Goal: Transaction & Acquisition: Obtain resource

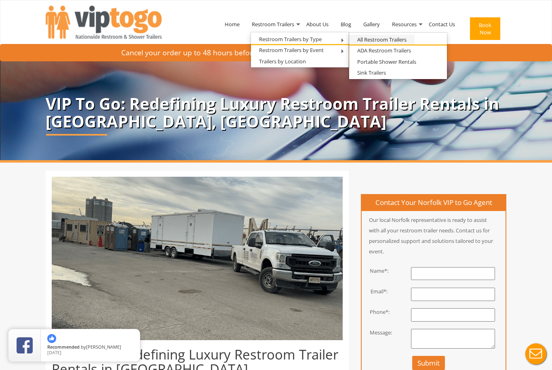
click at [403, 43] on link "All Restroom Trailers" at bounding box center [381, 40] width 65 height 10
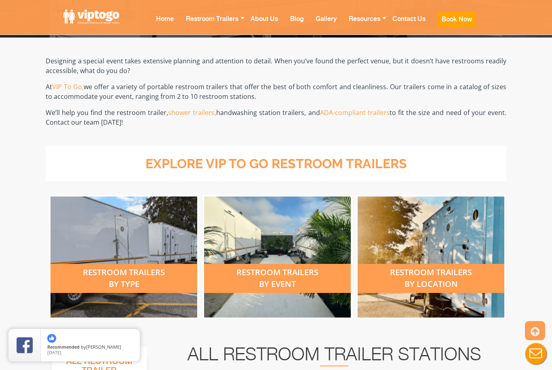
scroll to position [176, 0]
click at [74, 273] on div "restroom trailers by type" at bounding box center [123, 278] width 147 height 29
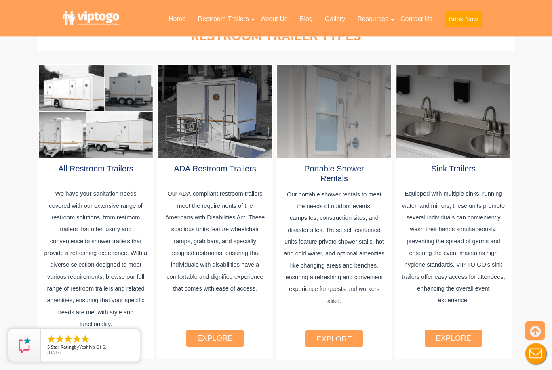
scroll to position [422, 0]
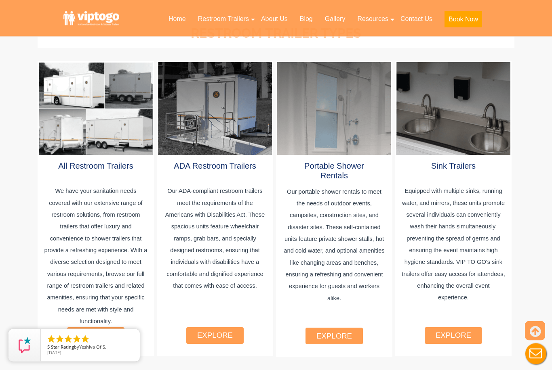
click at [50, 123] on div at bounding box center [96, 109] width 114 height 93
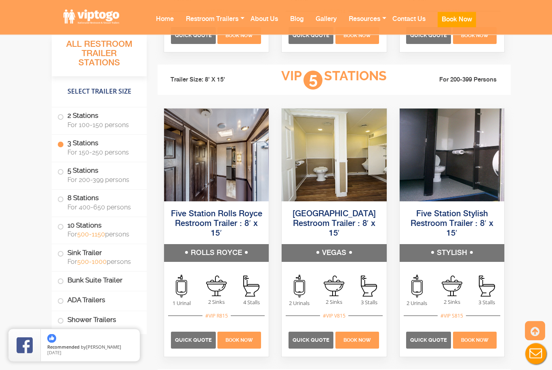
scroll to position [1341, 0]
click at [430, 340] on span "Quick Quote" at bounding box center [428, 340] width 37 height 6
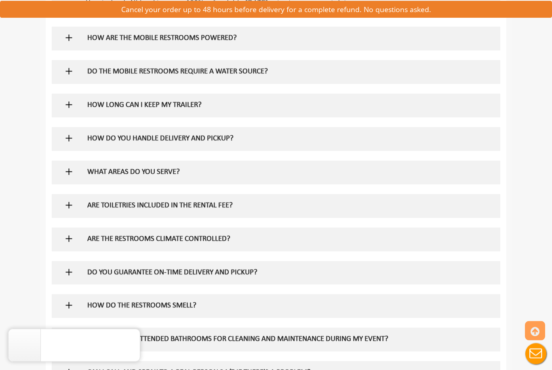
click at [422, 102] on h5 "HOW LONG CAN I KEEP MY TRAILER?" at bounding box center [262, 106] width 351 height 8
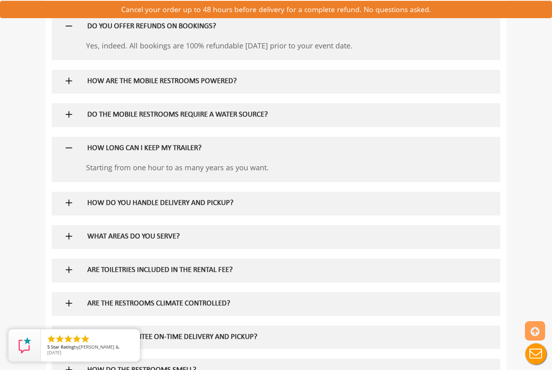
scroll to position [564, 0]
click at [405, 111] on h5 "DO THE MOBILE RESTROOMS REQUIRE A WATER SOURCE?" at bounding box center [262, 115] width 351 height 8
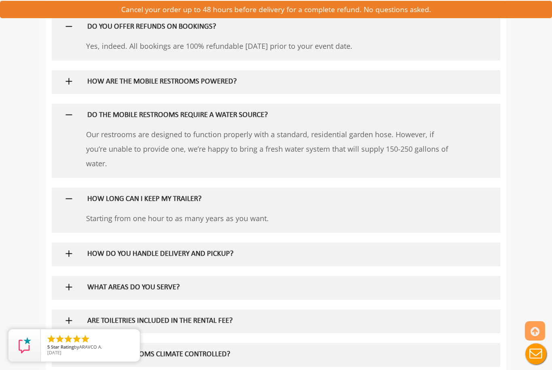
click at [424, 111] on h5 "DO THE MOBILE RESTROOMS REQUIRE A WATER SOURCE?" at bounding box center [262, 115] width 351 height 8
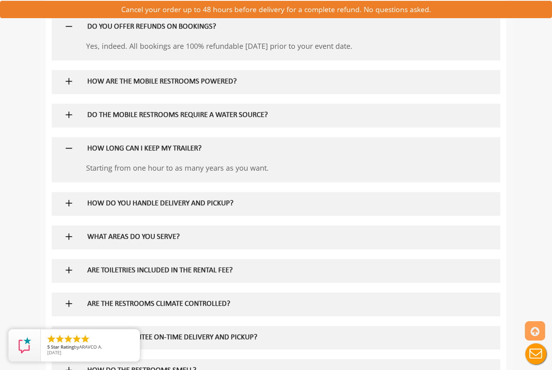
click at [428, 78] on h5 "HOW ARE THE MOBILE RESTROOMS POWERED?" at bounding box center [262, 82] width 351 height 8
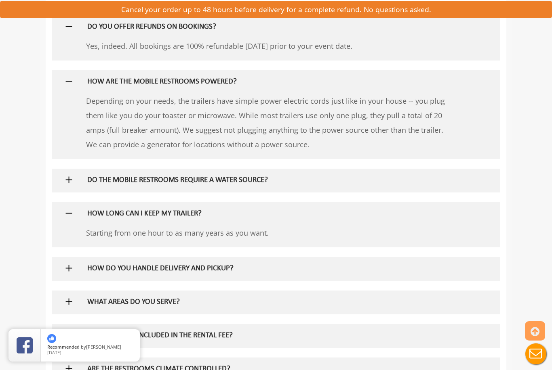
click at [441, 71] on div "HOW ARE THE MOBILE RESTROOMS POWERED?" at bounding box center [262, 81] width 363 height 23
click at [435, 78] on h5 "HOW ARE THE MOBILE RESTROOMS POWERED?" at bounding box center [262, 82] width 351 height 8
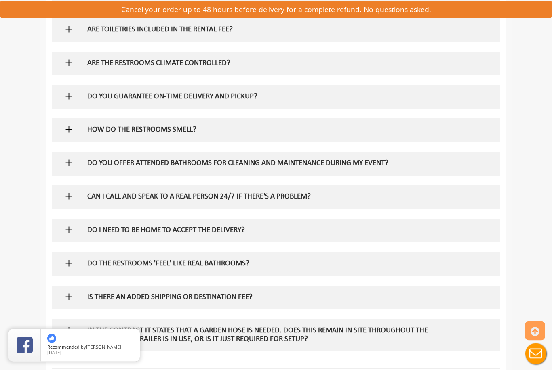
scroll to position [806, 0]
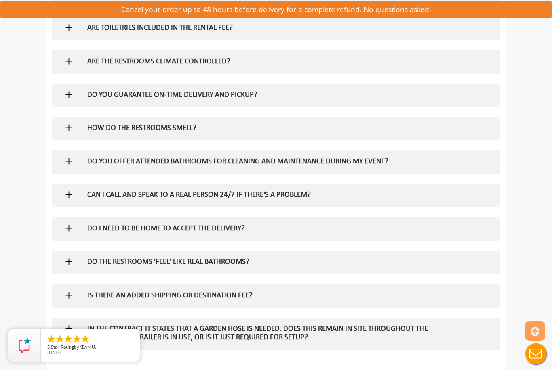
click at [415, 158] on h5 "DO YOU OFFER ATTENDED BATHROOMS FOR CLEANING AND MAINTENANCE DURING MY EVENT?" at bounding box center [262, 162] width 351 height 8
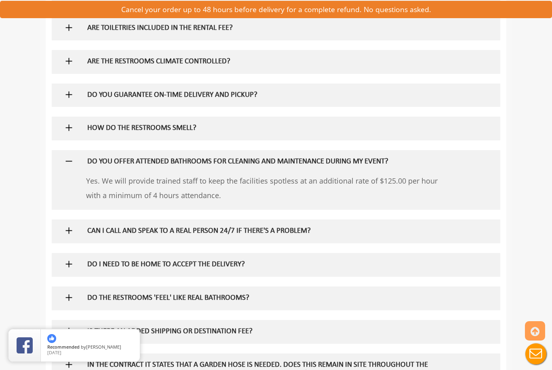
click at [415, 158] on h5 "DO YOU OFFER ATTENDED BATHROOMS FOR CLEANING AND MAINTENANCE DURING MY EVENT?" at bounding box center [262, 162] width 351 height 8
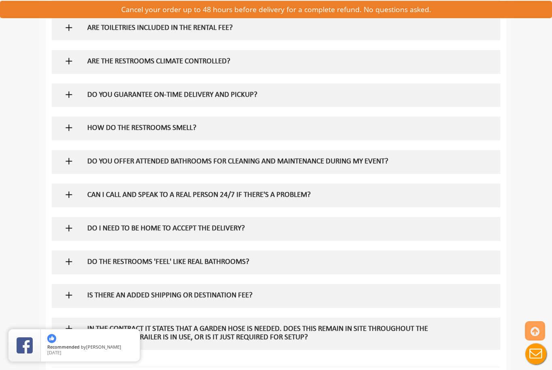
click at [406, 191] on h5 "CAN I CALL AND SPEAK TO A REAL PERSON 24/7 IF THERE'S A PROBLEM?" at bounding box center [262, 195] width 351 height 8
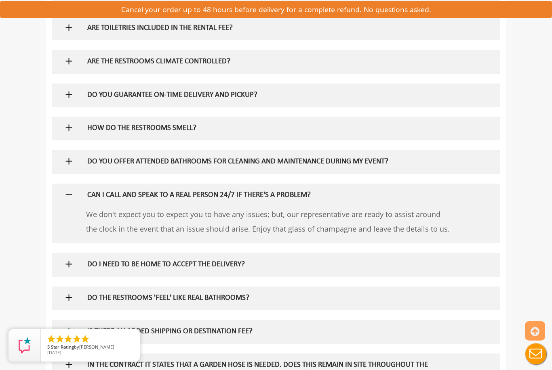
click at [406, 191] on h5 "CAN I CALL AND SPEAK TO A REAL PERSON 24/7 IF THERE'S A PROBLEM?" at bounding box center [262, 195] width 351 height 8
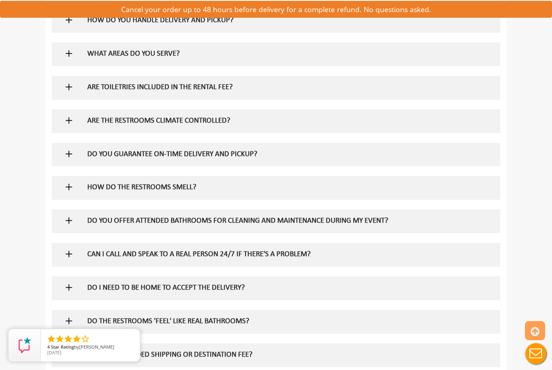
scroll to position [737, 0]
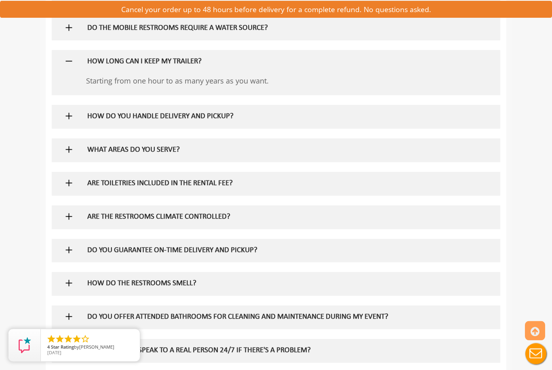
click at [71, 178] on img at bounding box center [69, 183] width 10 height 10
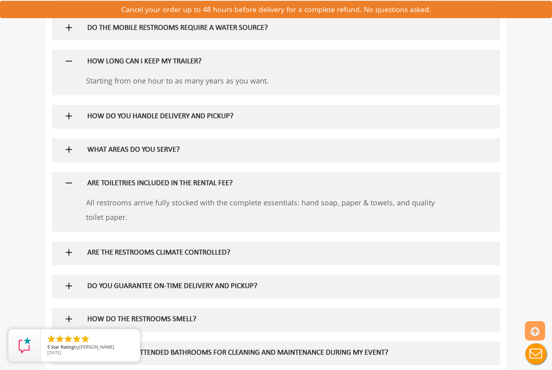
click at [67, 179] on img at bounding box center [69, 183] width 10 height 10
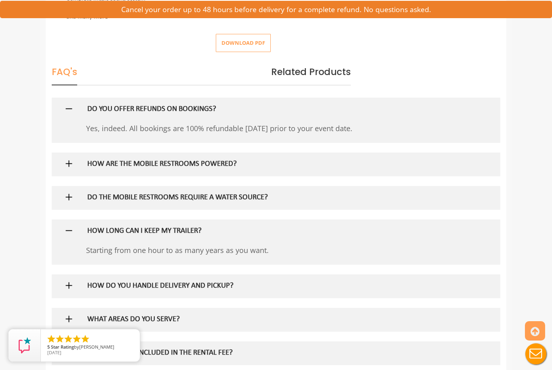
scroll to position [481, 0]
click at [72, 282] on img at bounding box center [69, 286] width 10 height 10
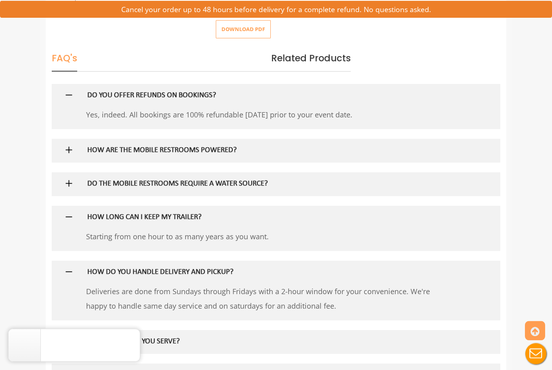
scroll to position [495, 0]
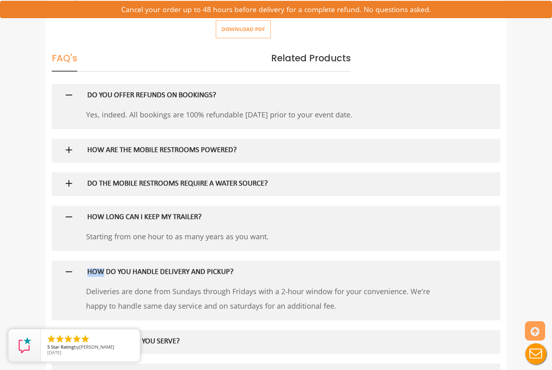
click at [61, 279] on div "3 answers HOW DO YOU HANDLE DELIVERY AND PICKUP? Deliveries are done from Sunda…" at bounding box center [276, 291] width 448 height 60
click at [71, 279] on div "3 answers HOW DO YOU HANDLE DELIVERY AND PICKUP? Deliveries are done from Sunda…" at bounding box center [276, 291] width 448 height 60
click at [71, 267] on img at bounding box center [69, 272] width 10 height 10
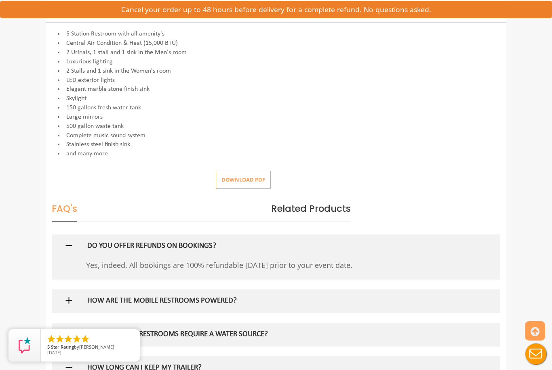
scroll to position [344, 0]
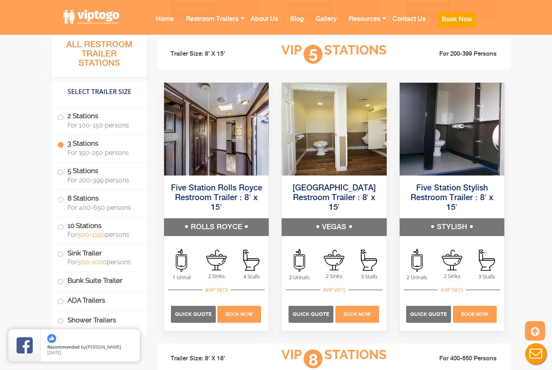
scroll to position [1367, 0]
click at [64, 176] on label "5 Stations For 200-399 persons" at bounding box center [99, 175] width 84 height 25
click at [62, 175] on label "5 Stations For 200-399 persons" at bounding box center [99, 175] width 84 height 25
click at [81, 180] on span "For 200-399 persons" at bounding box center [101, 180] width 69 height 8
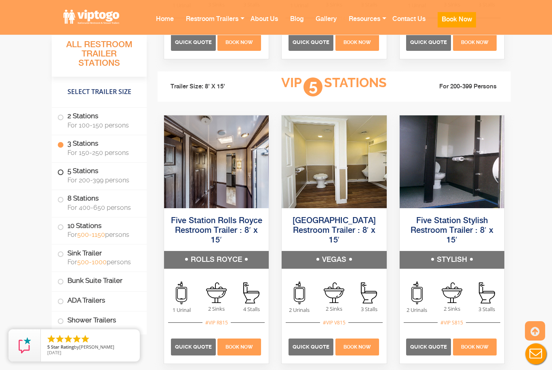
scroll to position [1338, 0]
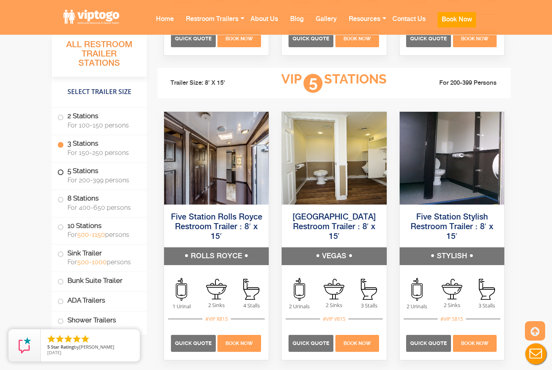
click at [68, 174] on label "5 Stations For 200-399 persons" at bounding box center [99, 175] width 84 height 25
click at [59, 173] on span at bounding box center [60, 172] width 3 height 3
click at [63, 230] on label "10 Stations For 500-1150 persons" at bounding box center [99, 229] width 84 height 25
click at [63, 177] on label "5 Stations For 200-399 persons" at bounding box center [99, 175] width 84 height 25
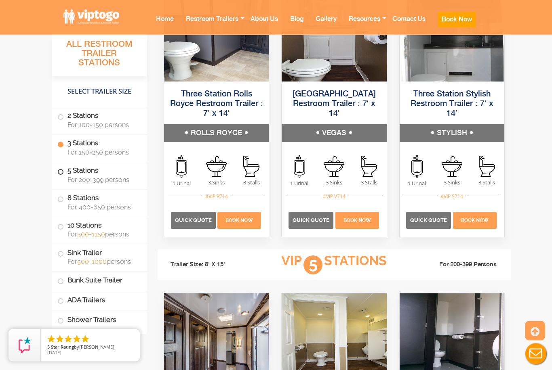
scroll to position [1156, 0]
